Goal: Information Seeking & Learning: Learn about a topic

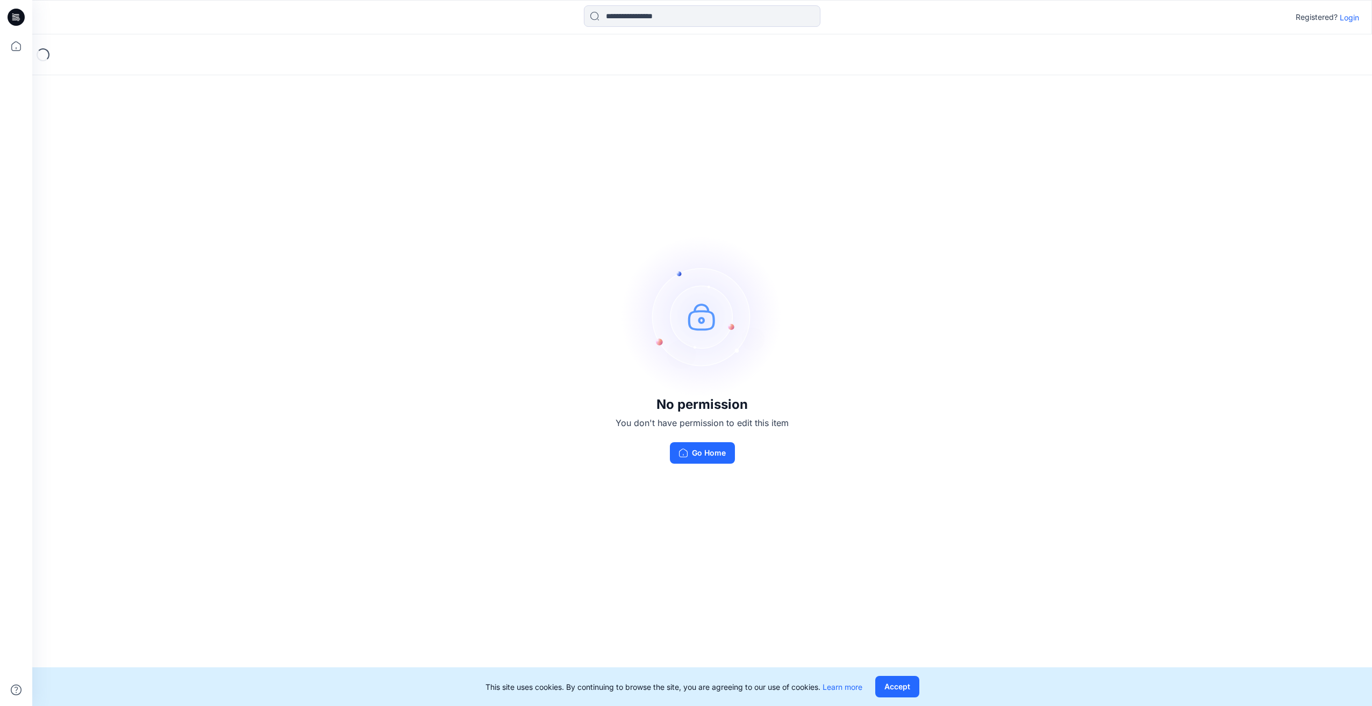
click at [1355, 17] on p "Login" at bounding box center [1348, 17] width 19 height 11
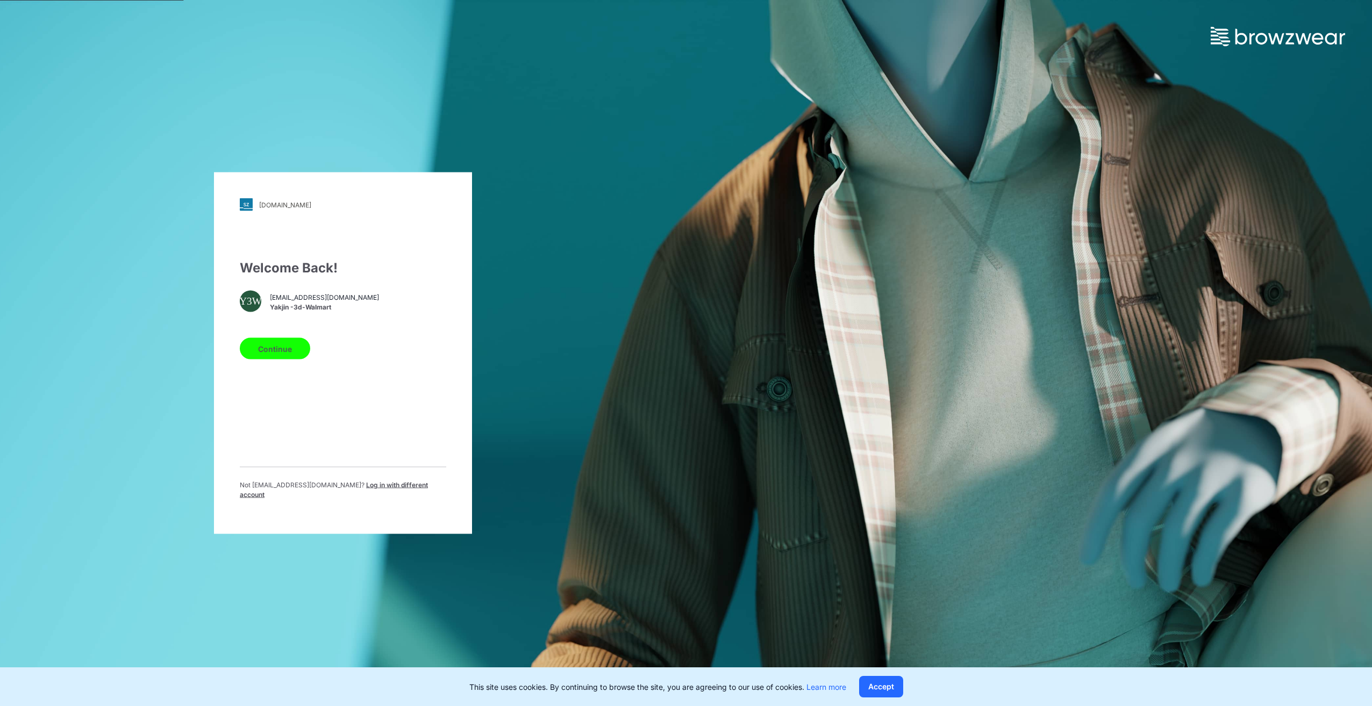
click at [289, 357] on button "Continue" at bounding box center [275, 348] width 70 height 21
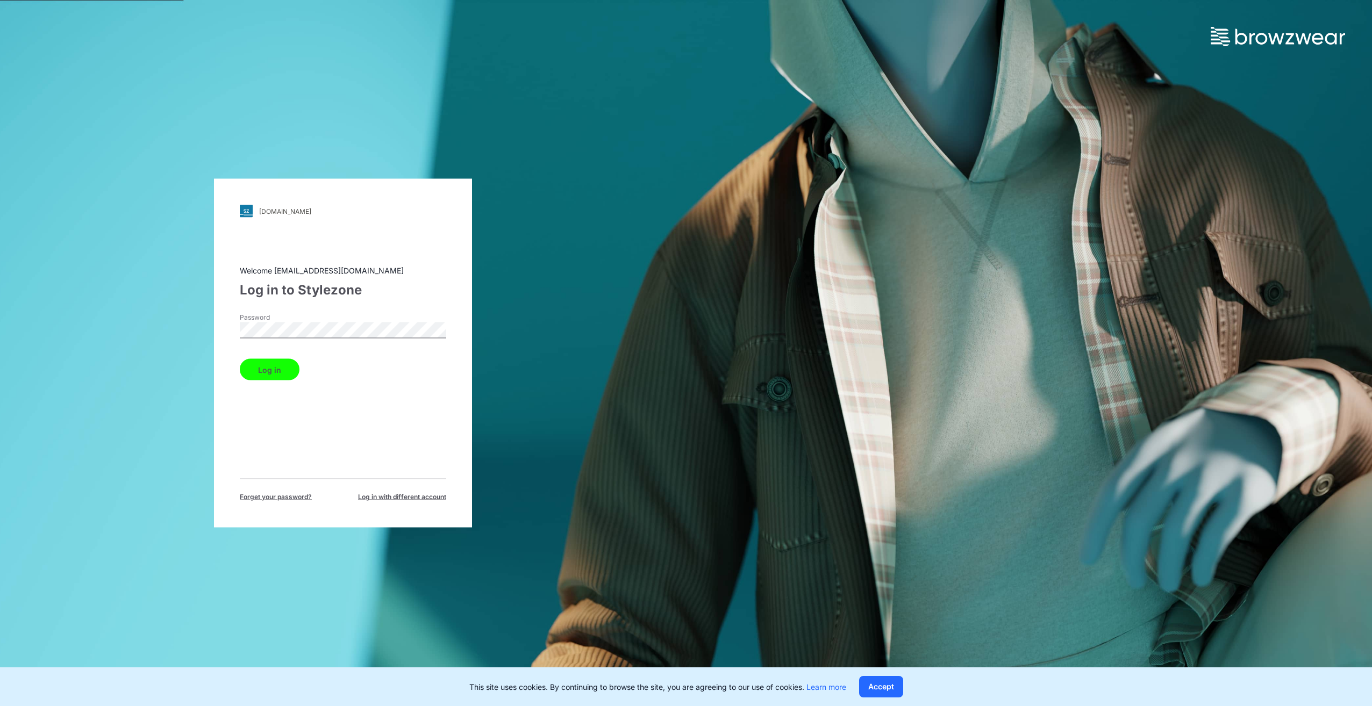
click at [272, 376] on button "Log in" at bounding box center [270, 369] width 60 height 21
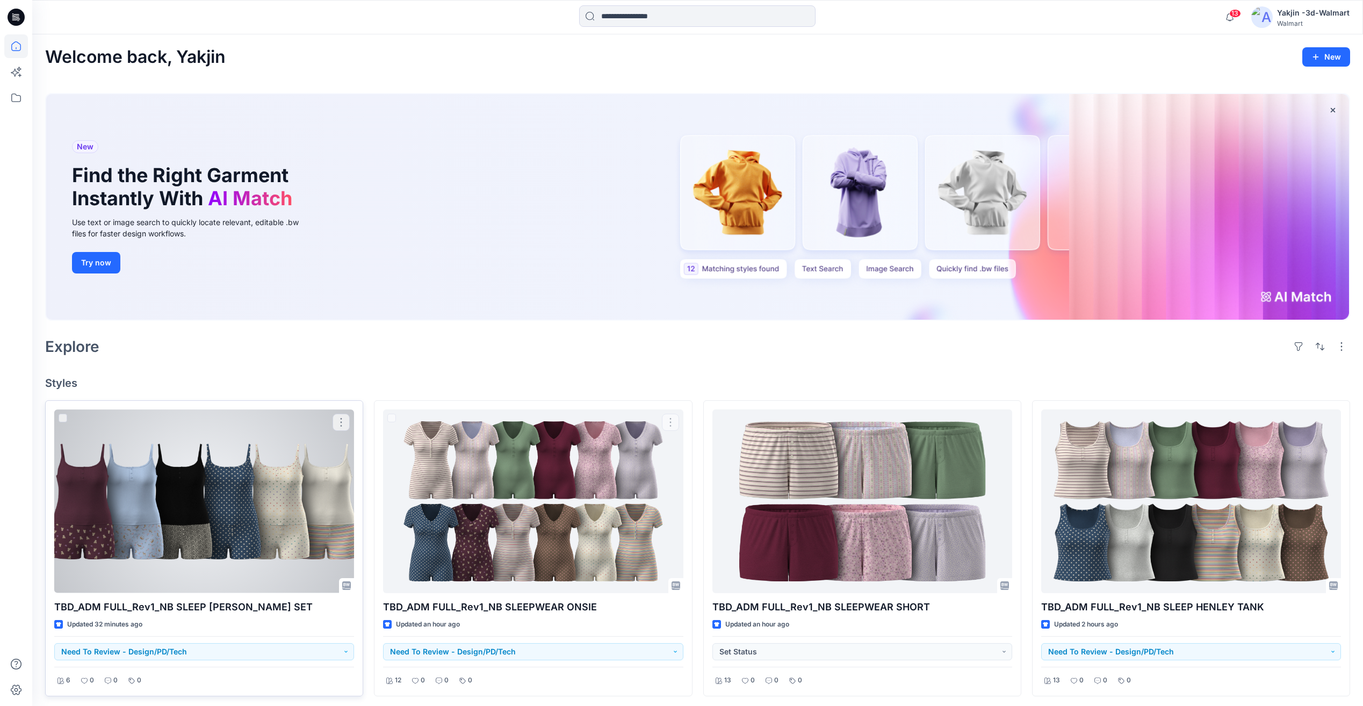
click at [163, 515] on div at bounding box center [204, 501] width 300 height 183
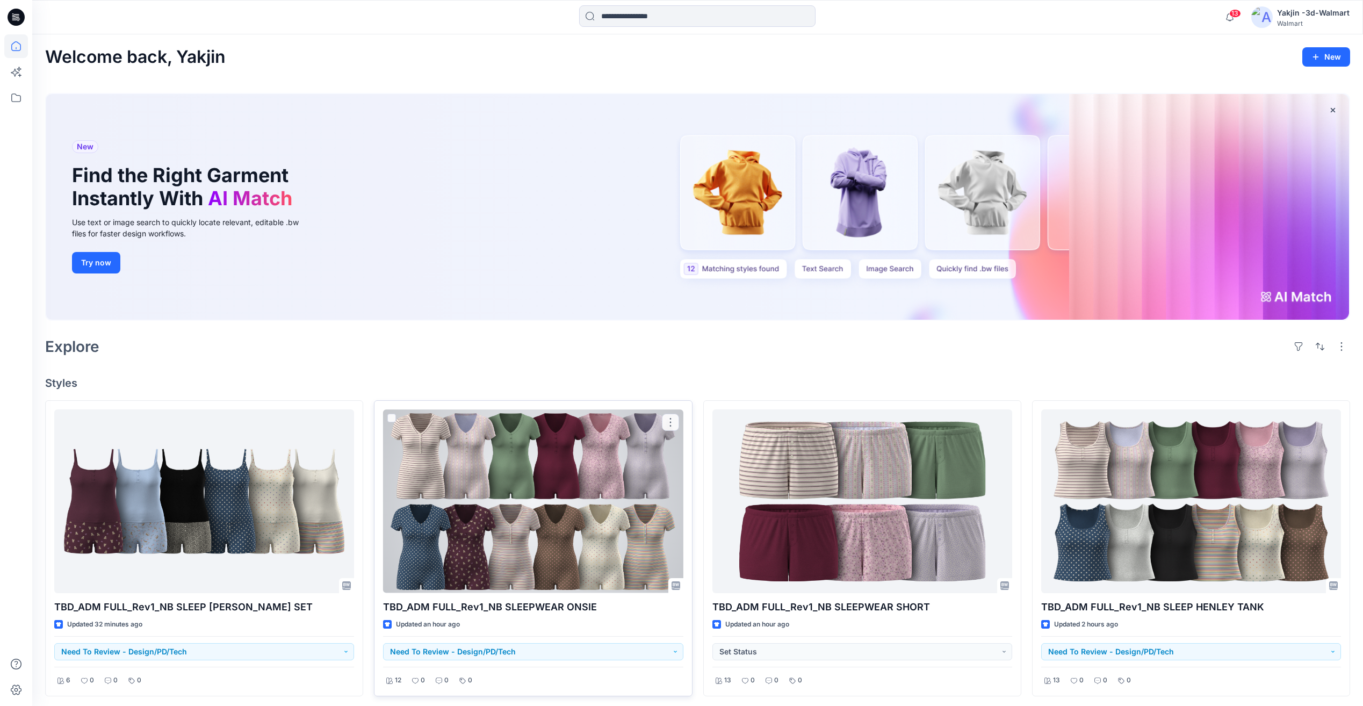
click at [492, 520] on div at bounding box center [533, 501] width 300 height 183
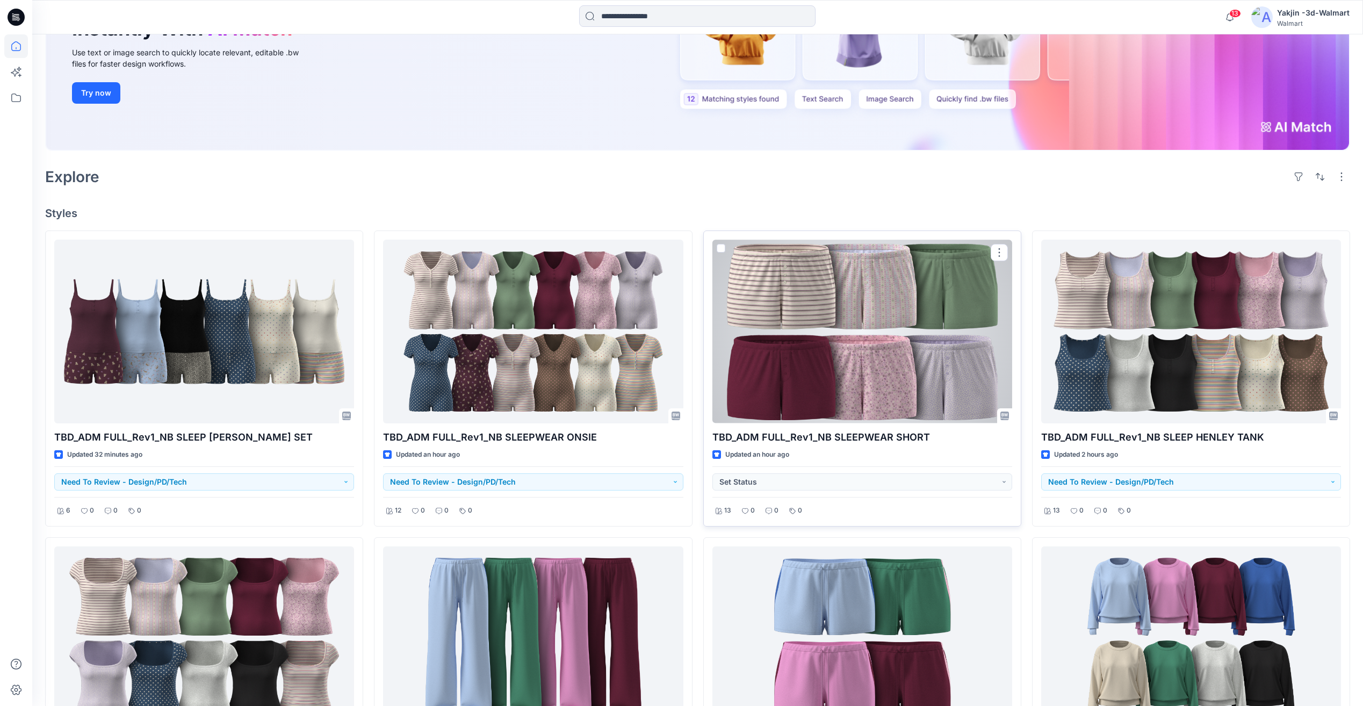
scroll to position [179, 0]
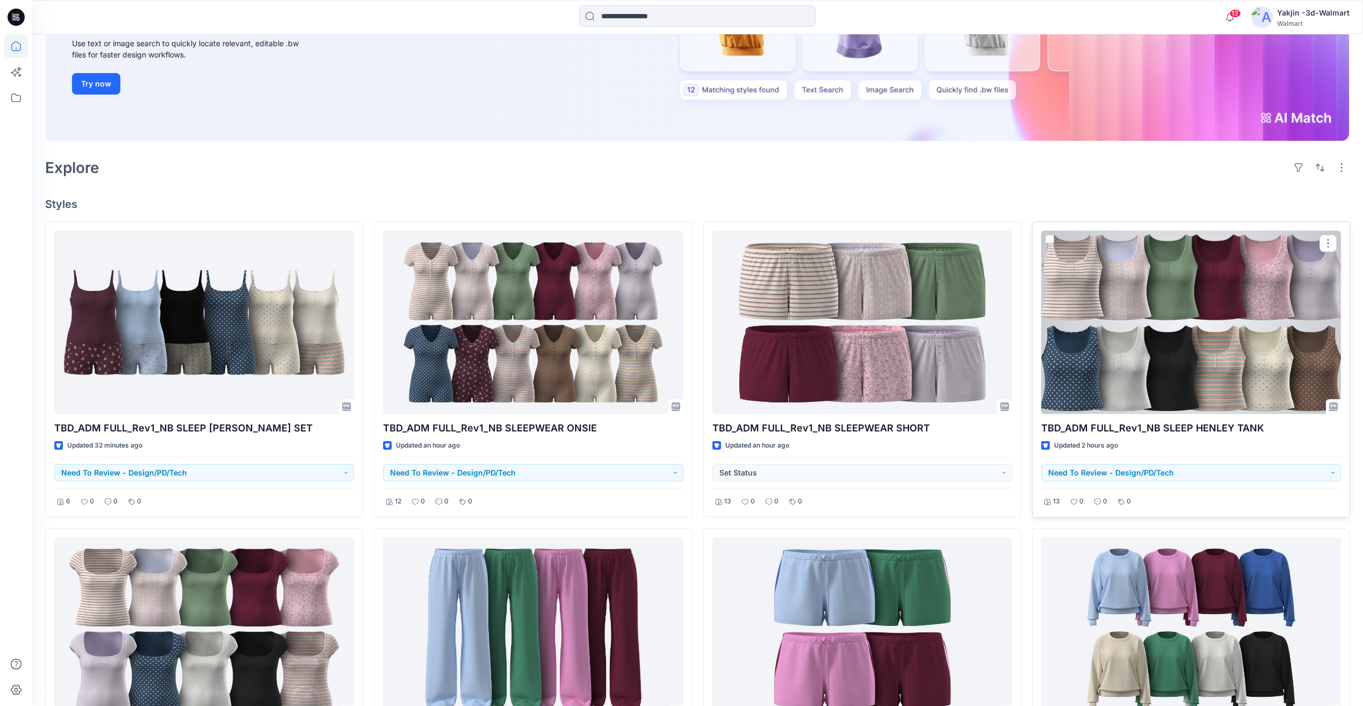
click at [1153, 357] on div at bounding box center [1192, 322] width 300 height 183
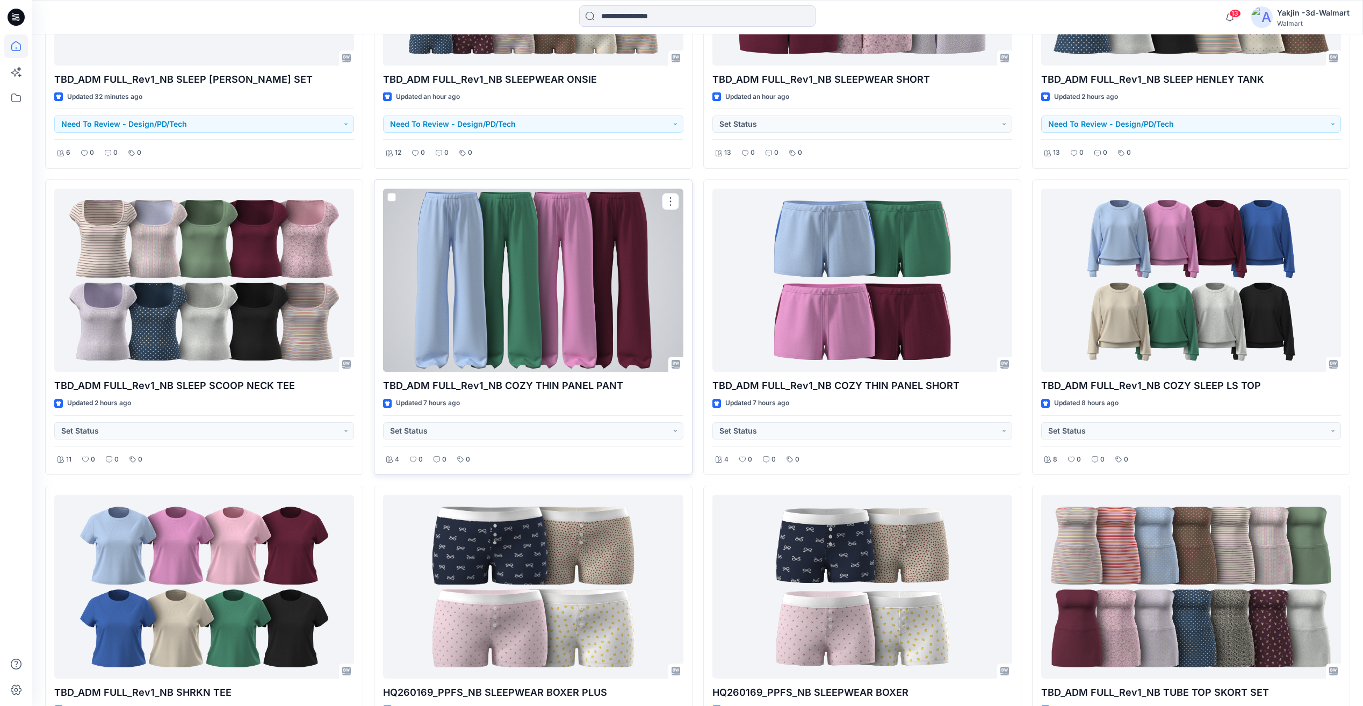
scroll to position [537, 0]
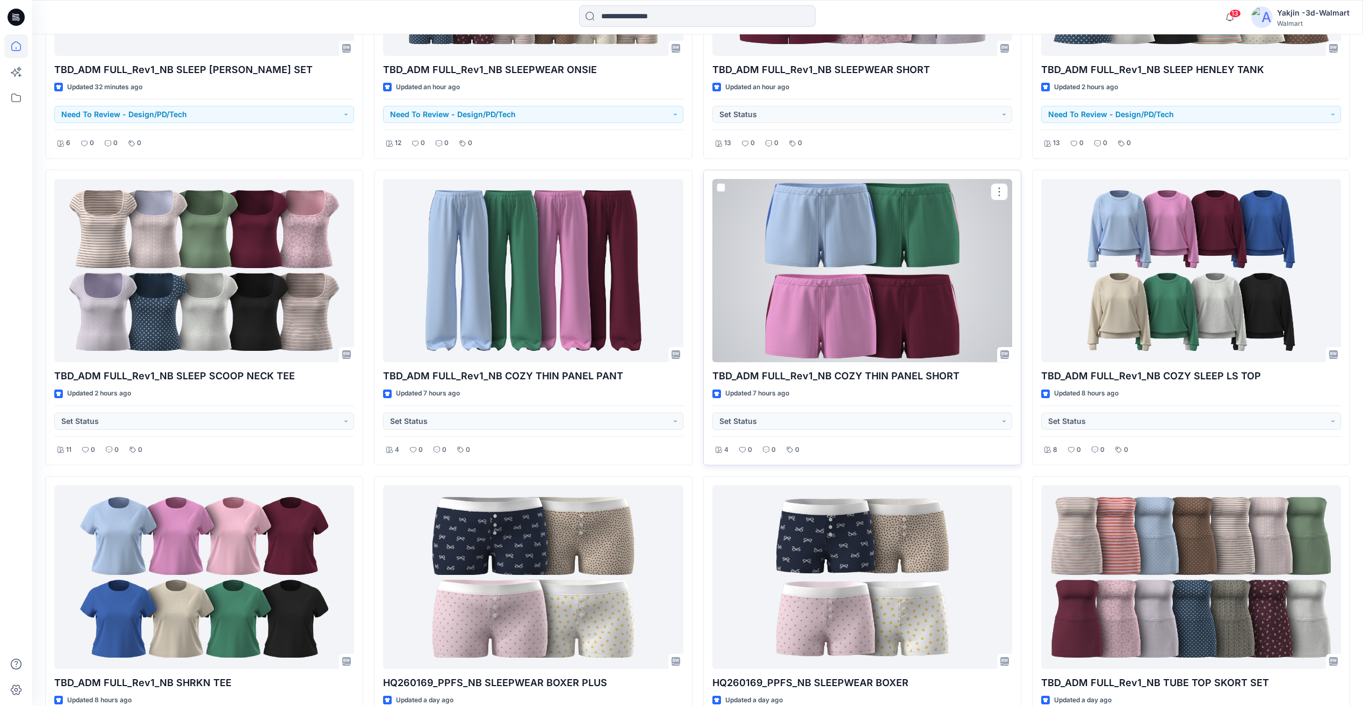
click at [874, 304] on div at bounding box center [863, 270] width 300 height 183
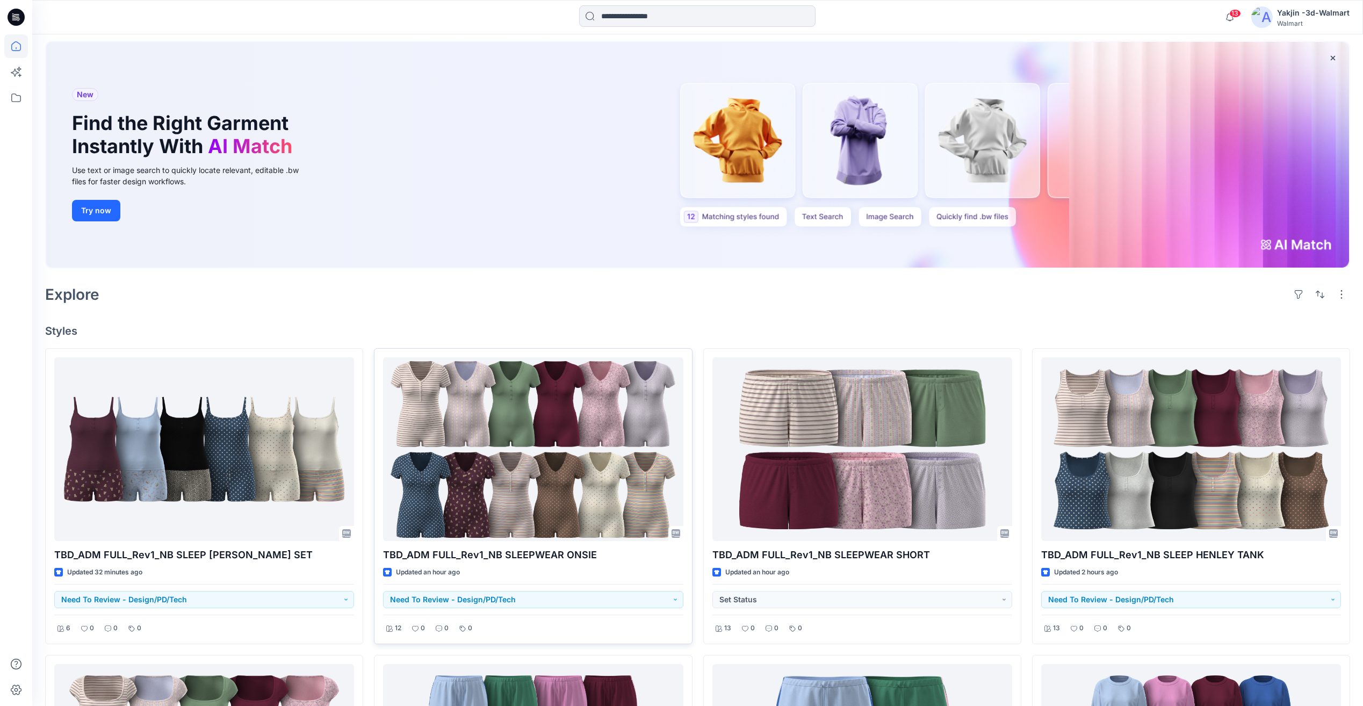
scroll to position [0, 0]
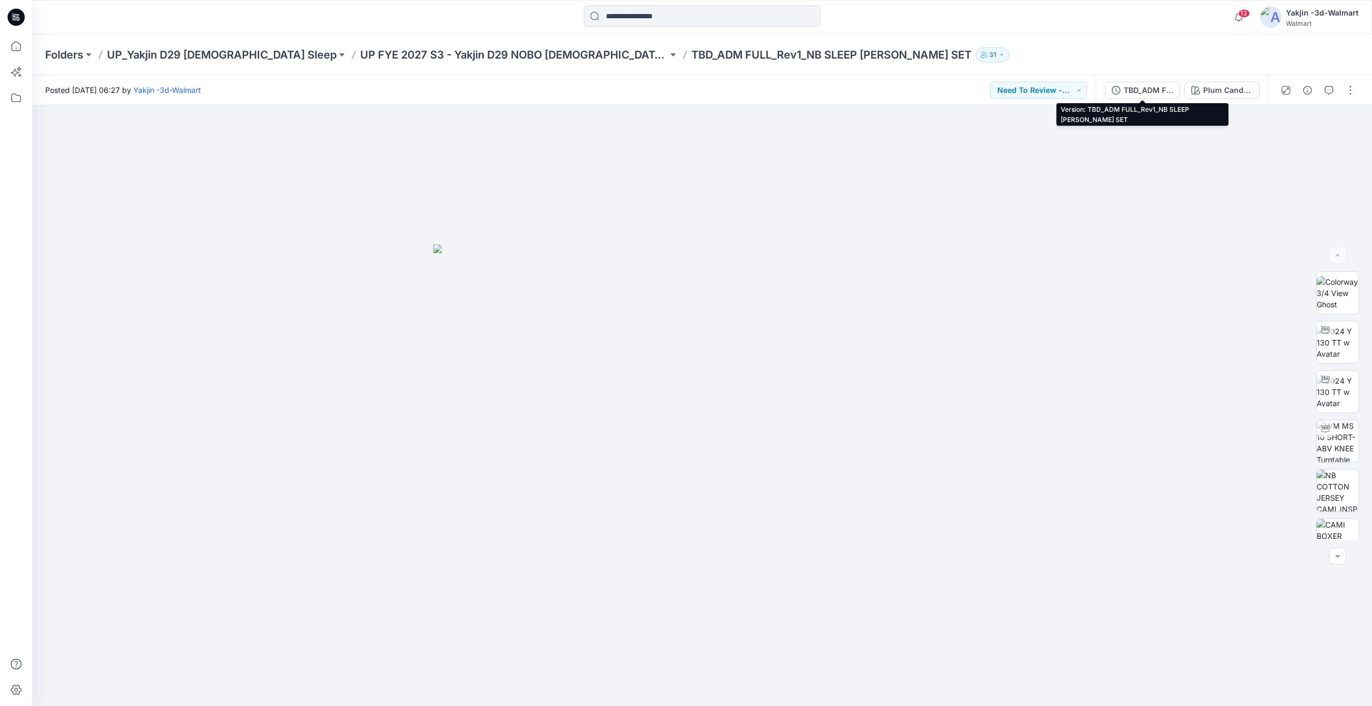
click at [1150, 92] on div "TBD_ADM FULL_Rev1_NB SLEEP [PERSON_NAME] SET" at bounding box center [1147, 90] width 49 height 12
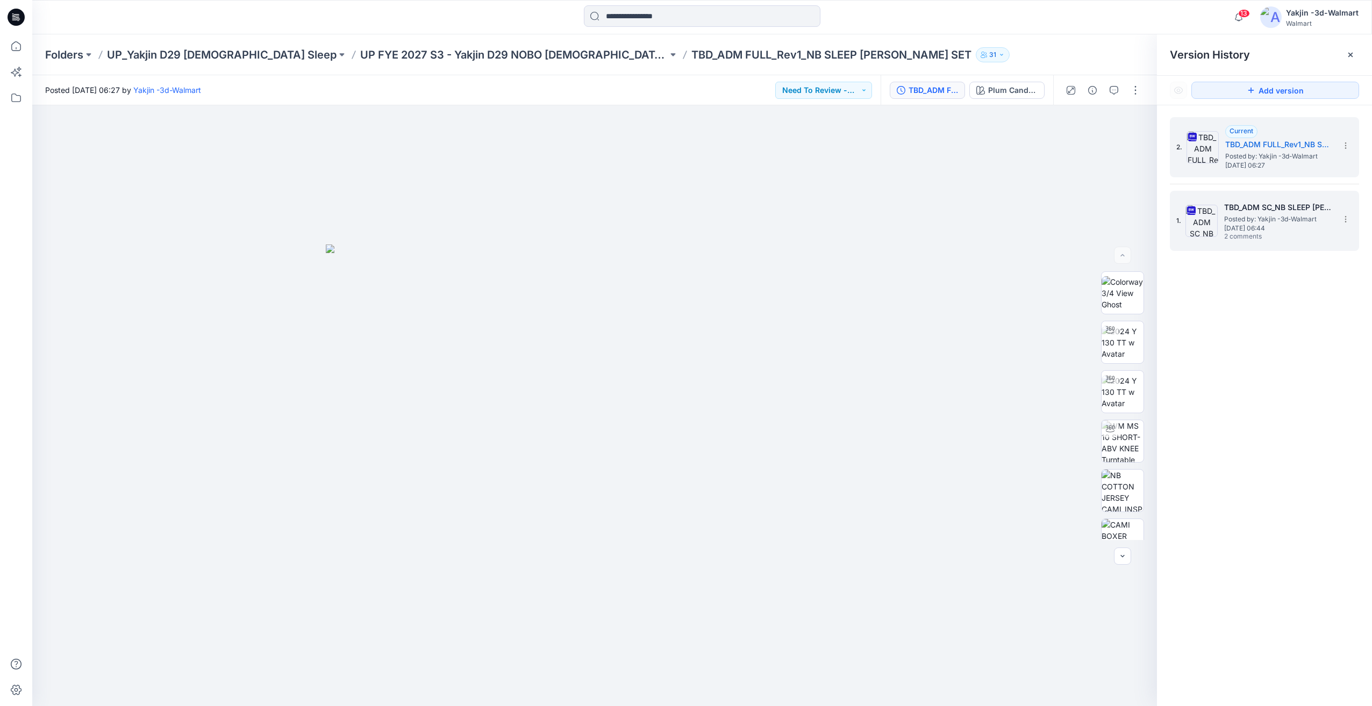
click at [1251, 230] on span "Tuesday, September 02, 2025 06:44" at bounding box center [1277, 229] width 107 height 8
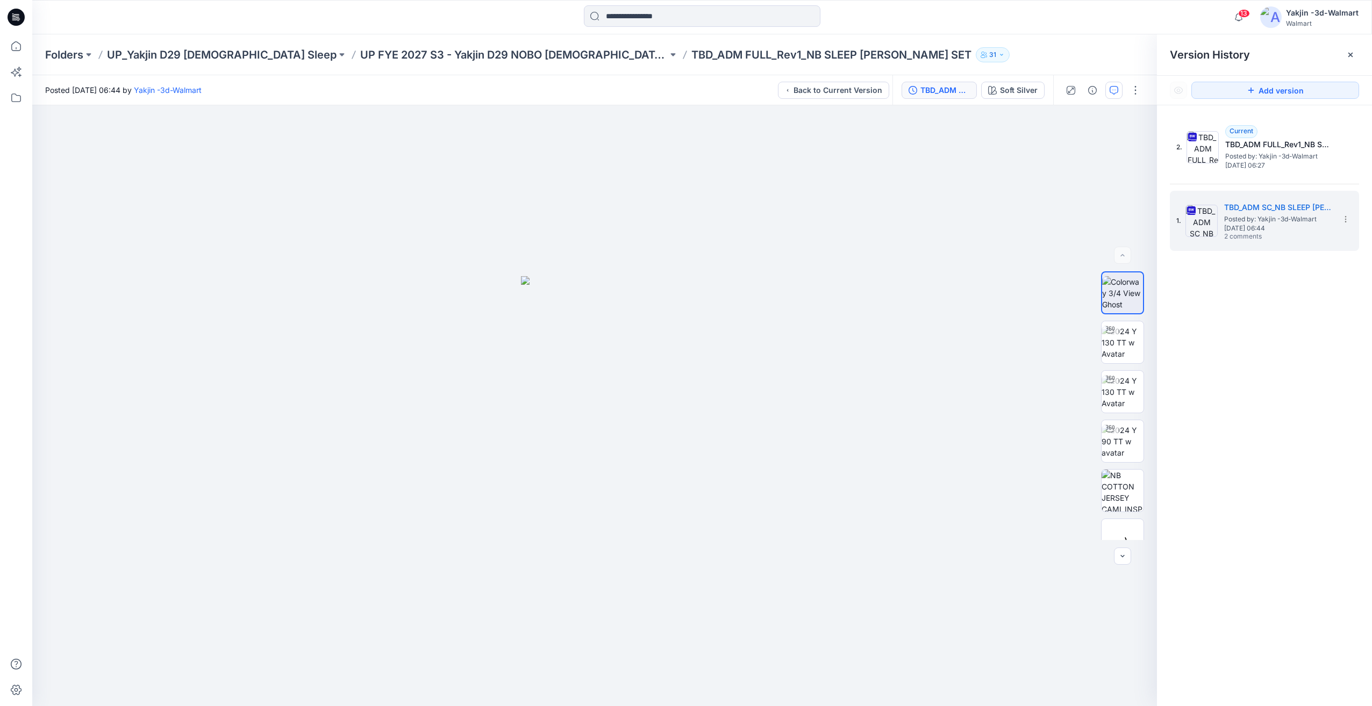
click at [1111, 94] on icon "button" at bounding box center [1113, 90] width 9 height 9
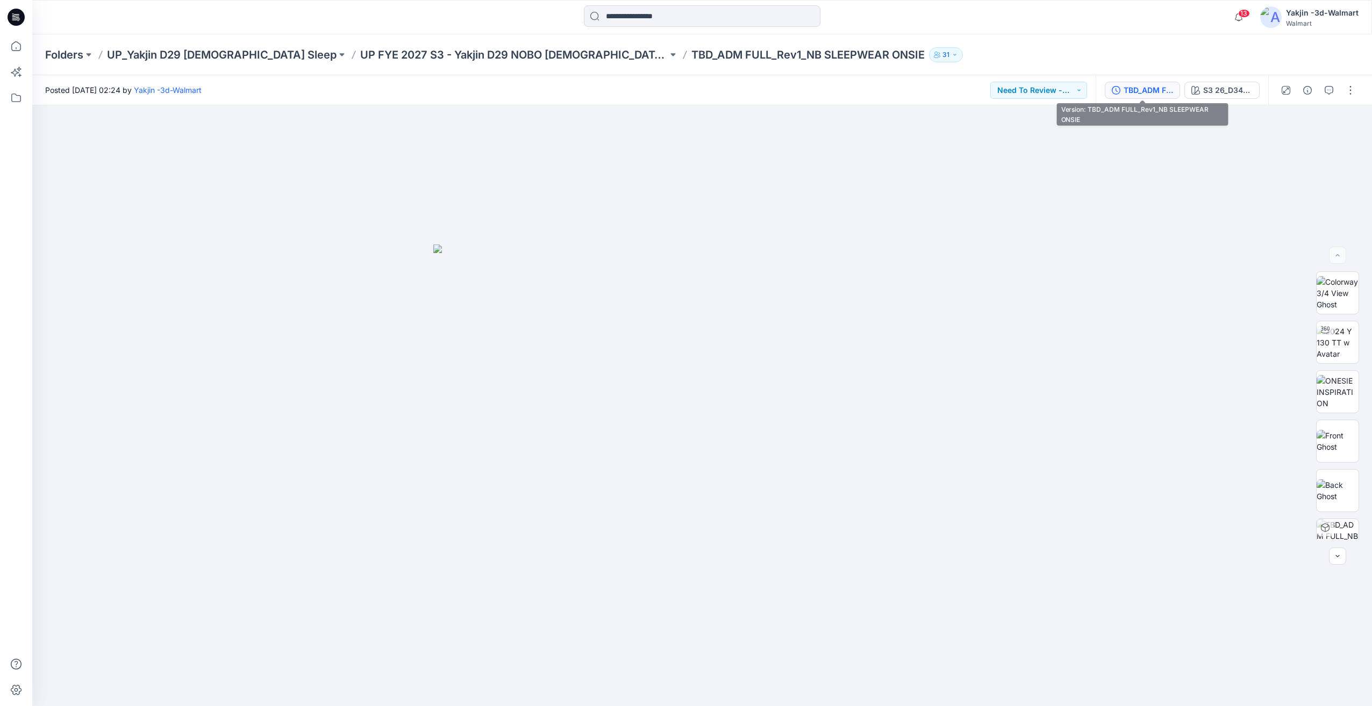
click at [1154, 91] on div "TBD_ADM FULL_Rev1_NB SLEEPWEAR ONSIE" at bounding box center [1147, 90] width 49 height 12
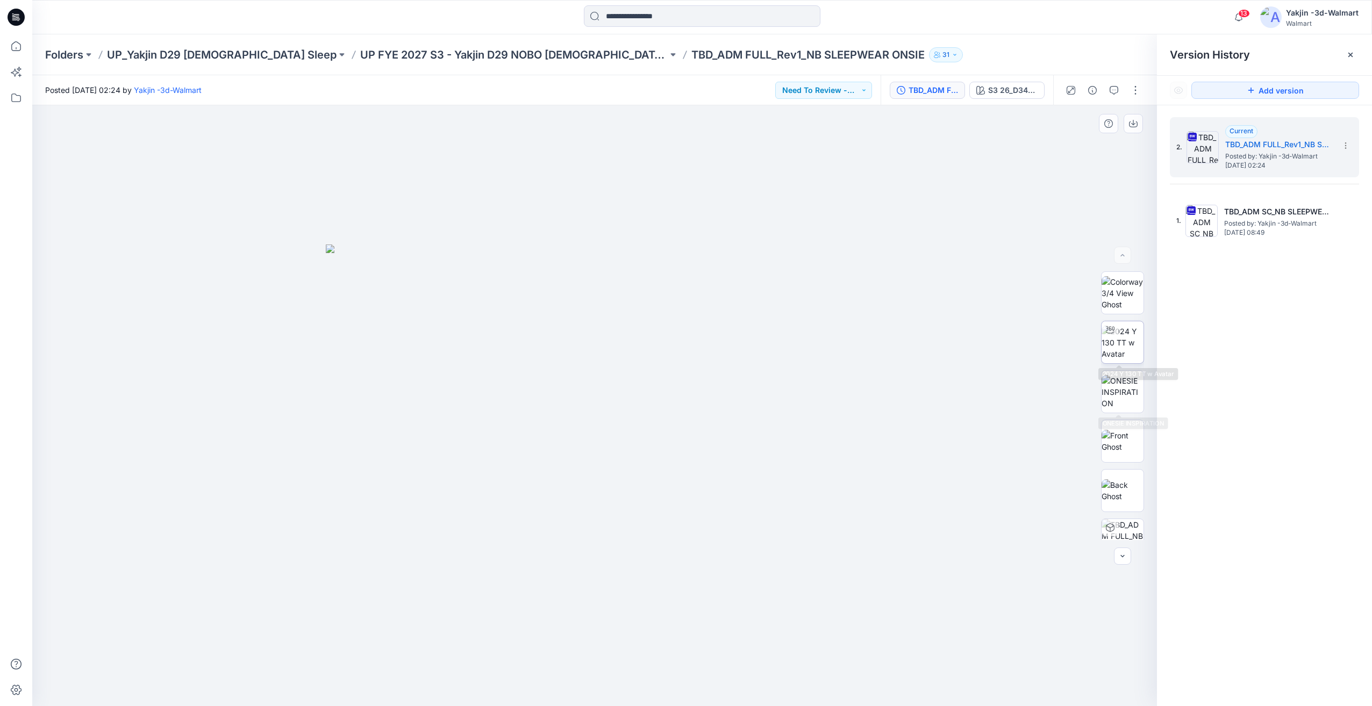
click at [1131, 344] on img at bounding box center [1122, 343] width 42 height 34
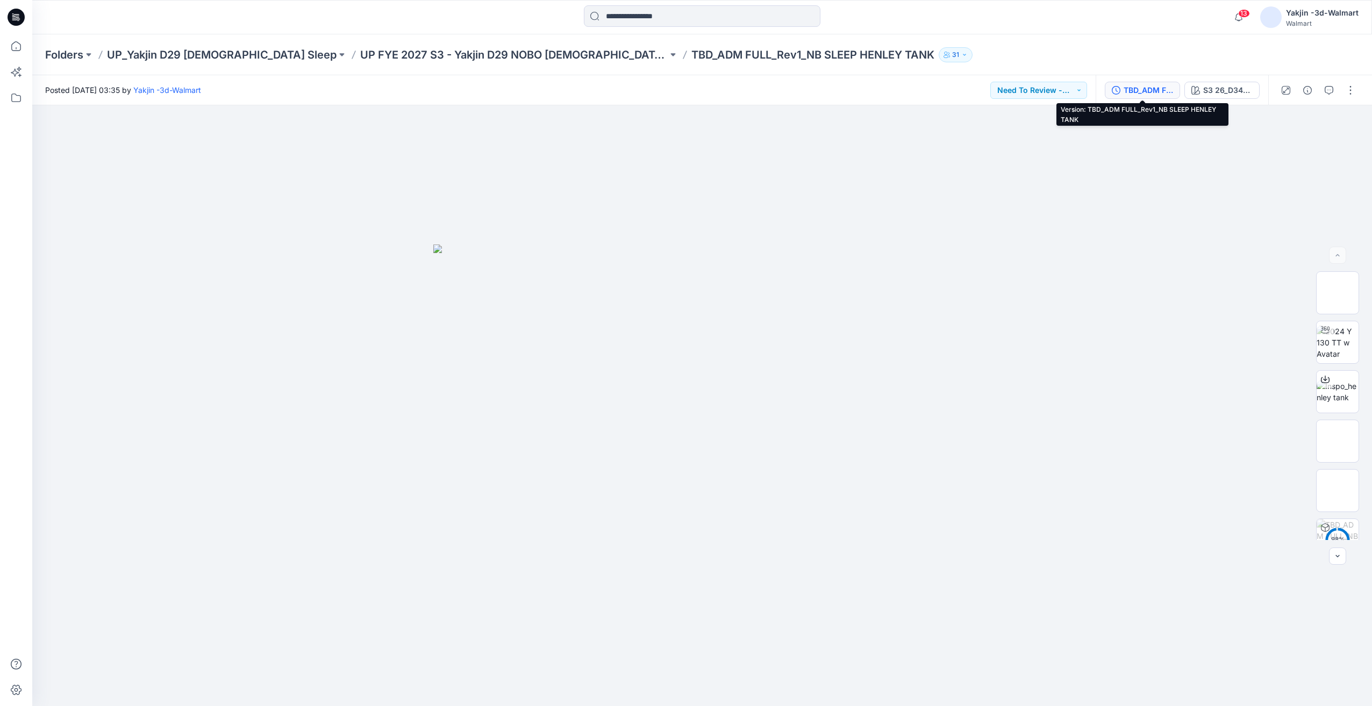
click at [1147, 87] on div "TBD_ADM FULL_Rev1_NB SLEEP HENLEY TANK" at bounding box center [1147, 90] width 49 height 12
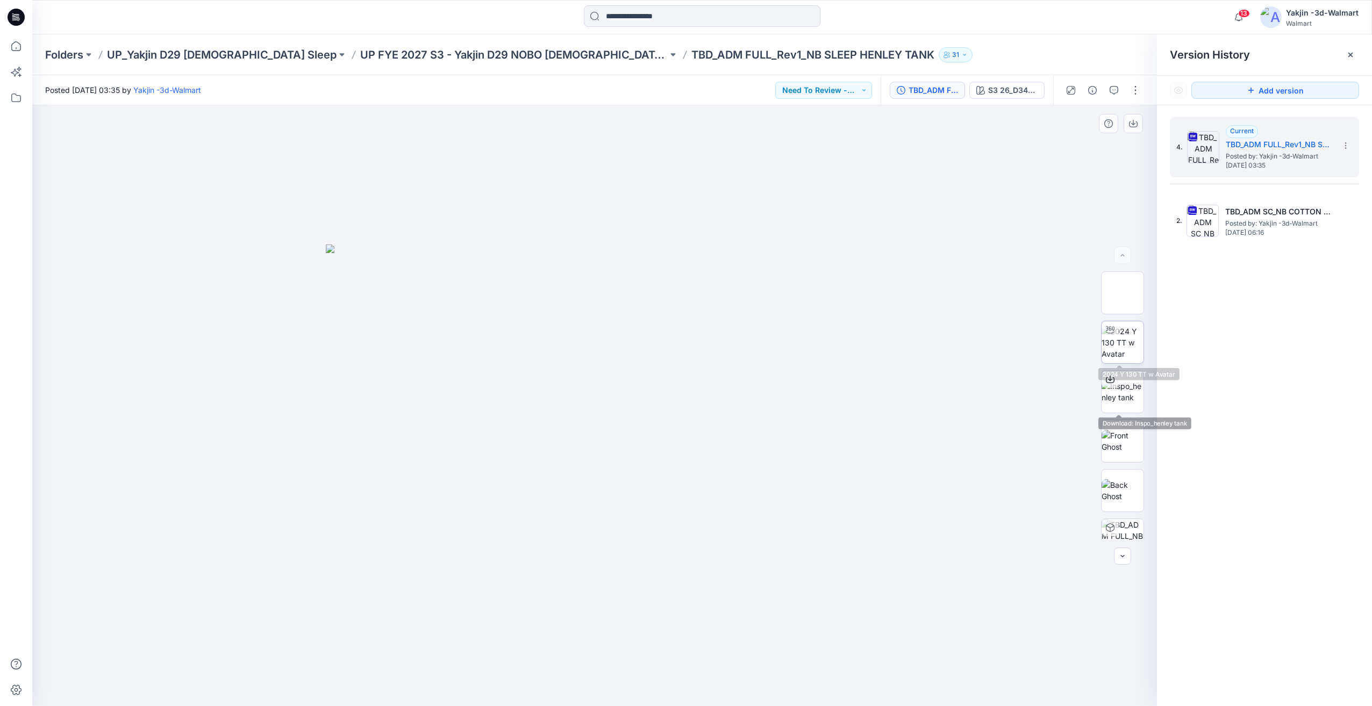
click at [1132, 346] on img at bounding box center [1122, 343] width 42 height 34
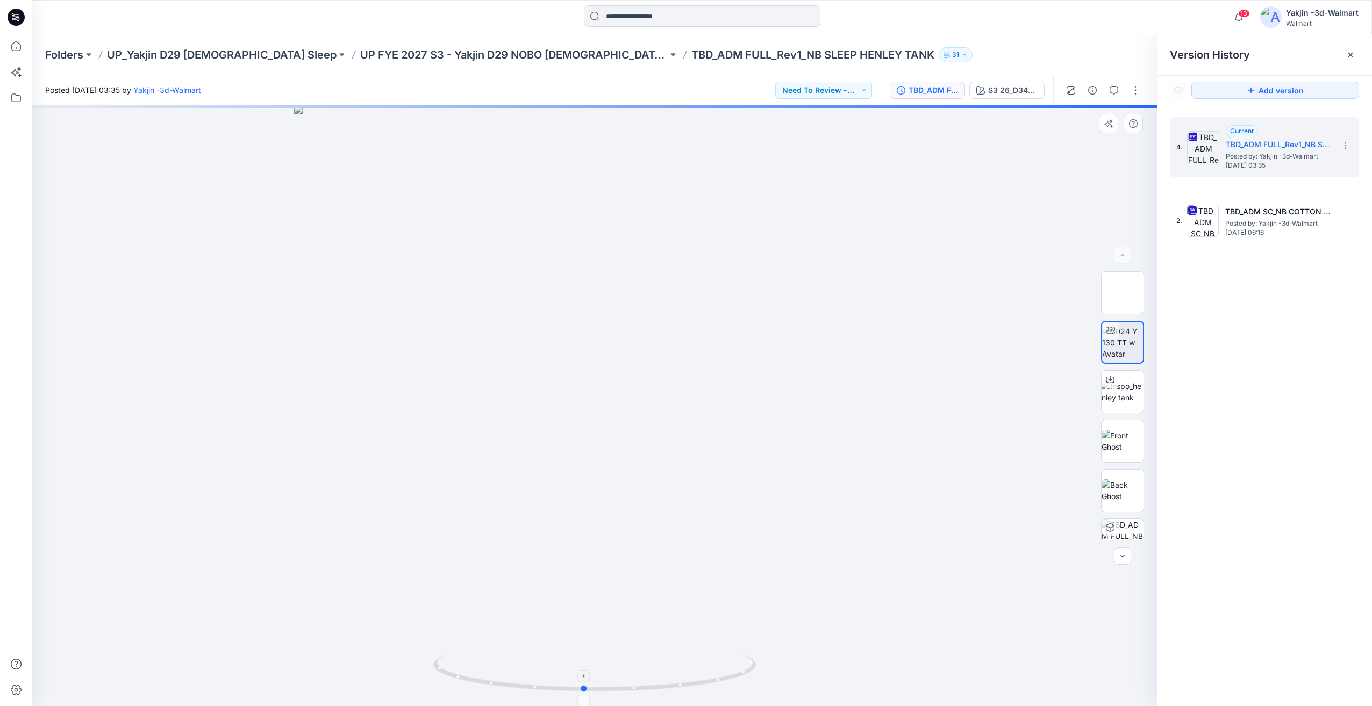
drag, startPoint x: 680, startPoint y: 659, endPoint x: 652, endPoint y: 660, distance: 27.4
click at [652, 660] on icon at bounding box center [595, 674] width 325 height 40
drag, startPoint x: 692, startPoint y: 662, endPoint x: 663, endPoint y: 663, distance: 28.5
click at [663, 663] on icon at bounding box center [595, 674] width 325 height 40
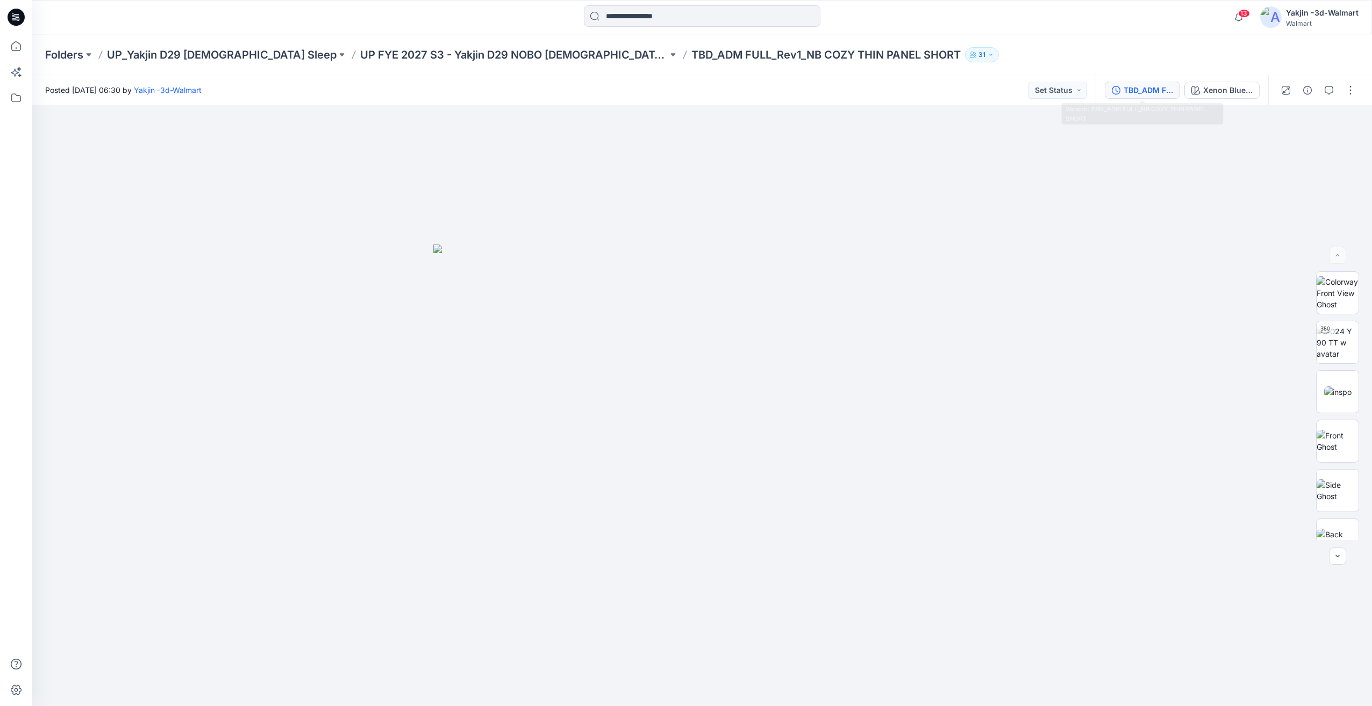
click at [1171, 97] on button "TBD_ADM FULL_NB COZY THIN PANEL SHORT" at bounding box center [1141, 90] width 75 height 17
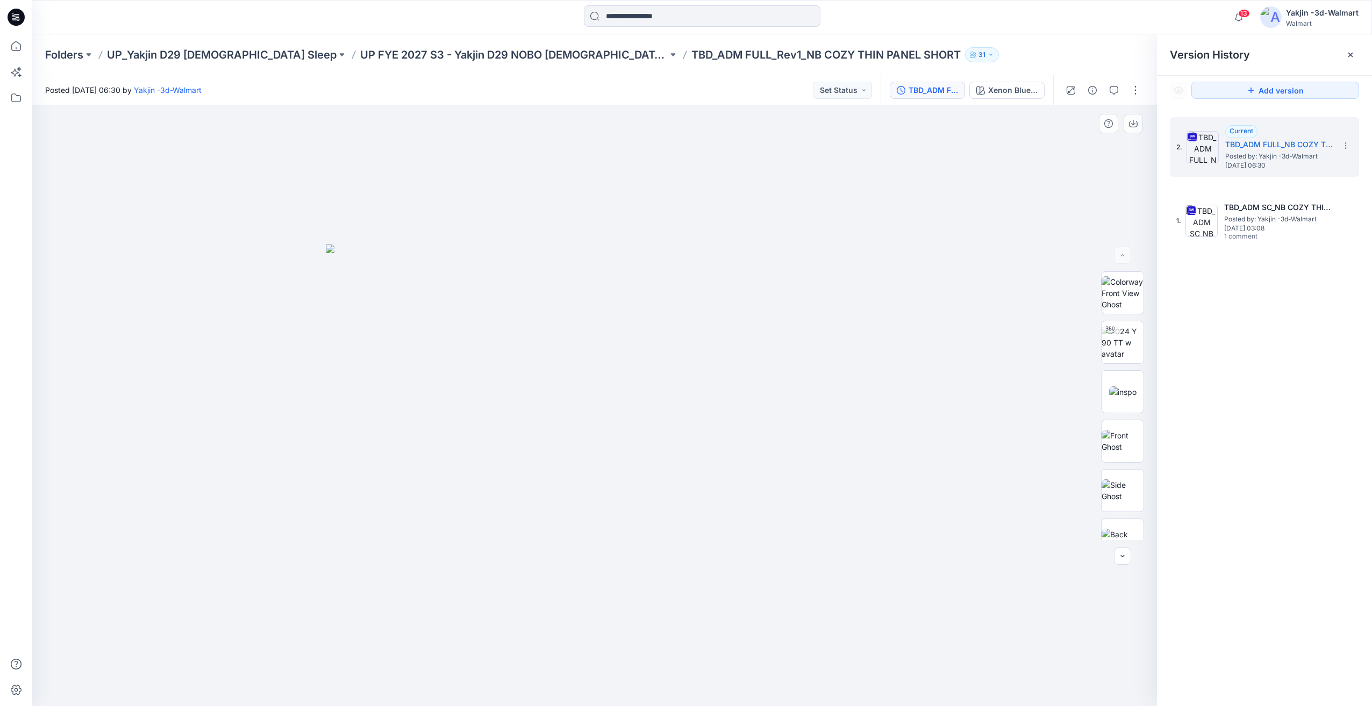
drag, startPoint x: 1092, startPoint y: 363, endPoint x: 1097, endPoint y: 358, distance: 7.3
click at [1092, 363] on div "BW" at bounding box center [1122, 405] width 69 height 269
click at [1104, 354] on img at bounding box center [1122, 343] width 42 height 34
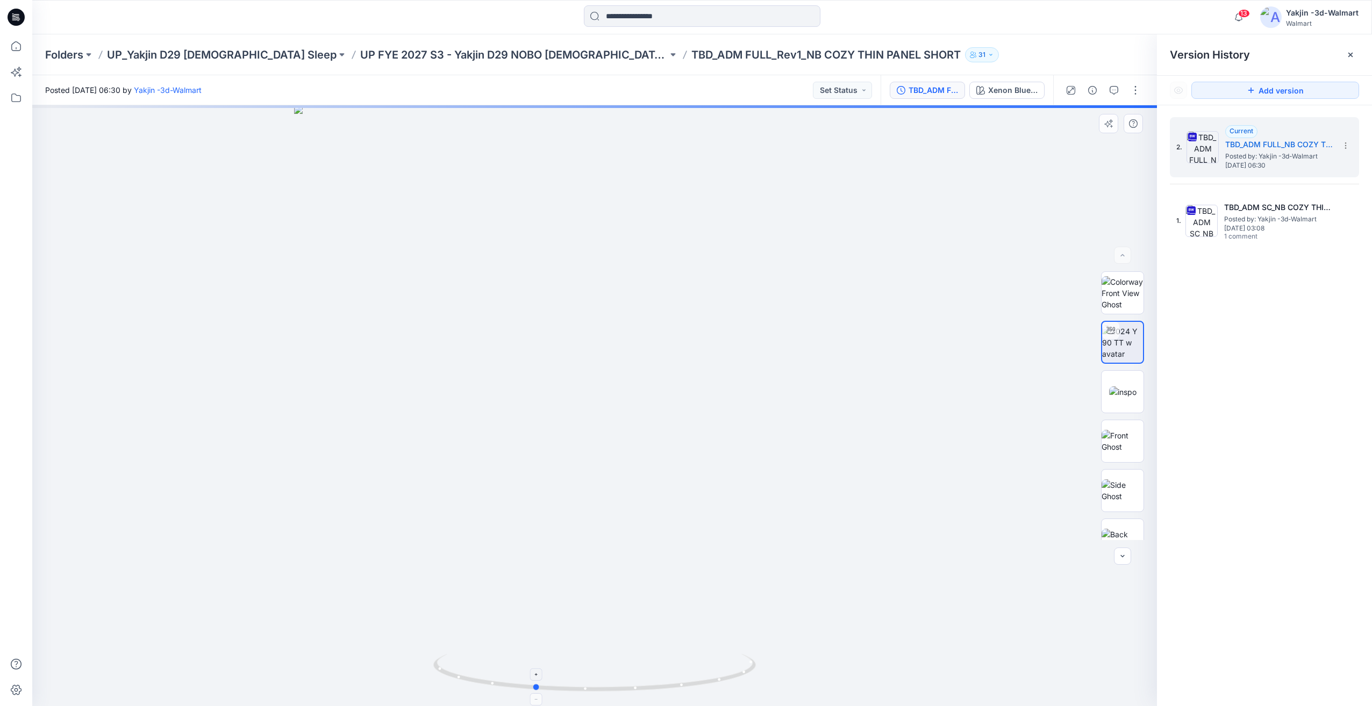
drag, startPoint x: 612, startPoint y: 660, endPoint x: 588, endPoint y: 663, distance: 23.9
click at [588, 663] on icon at bounding box center [595, 674] width 325 height 40
click at [1281, 206] on h5 "TBD_ADM SC_NB COZY THIN PANEL SHORT" at bounding box center [1277, 207] width 107 height 13
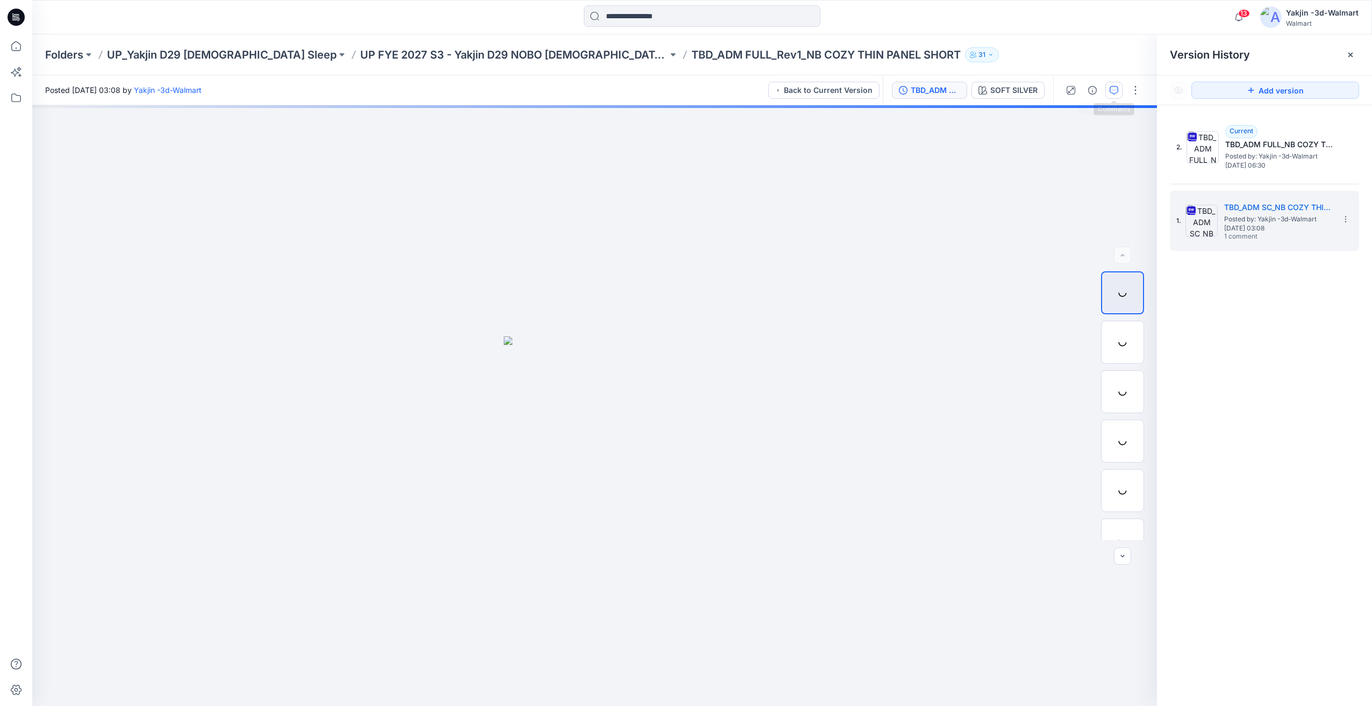
click at [1116, 88] on icon "button" at bounding box center [1113, 90] width 9 height 9
